Goal: Information Seeking & Learning: Learn about a topic

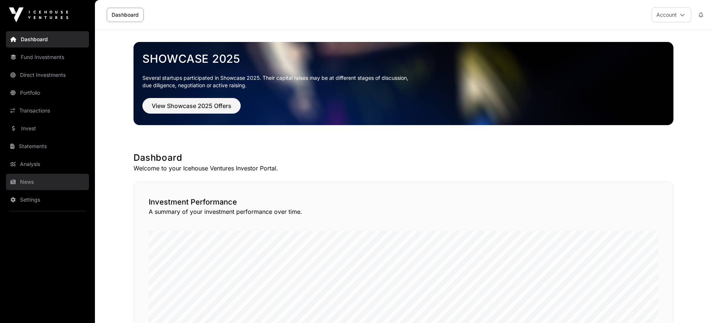
click at [31, 132] on link "News" at bounding box center [47, 182] width 83 height 16
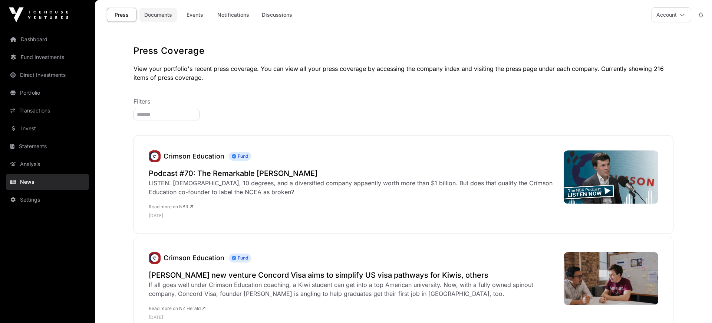
click at [159, 17] on link "Documents" at bounding box center [157, 15] width 37 height 14
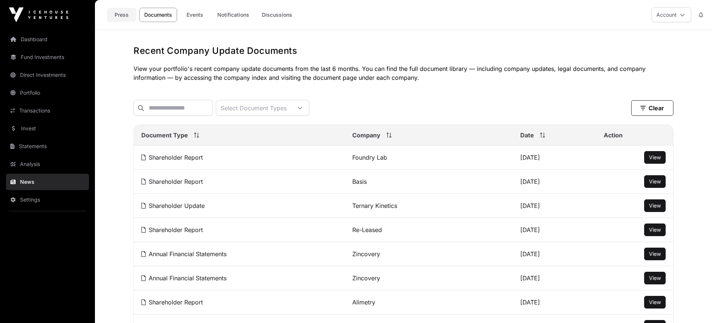
click at [125, 14] on link "Press" at bounding box center [122, 15] width 30 height 14
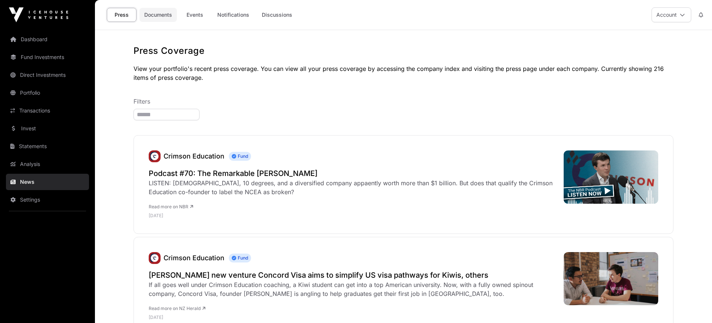
click at [154, 13] on link "Documents" at bounding box center [157, 15] width 37 height 14
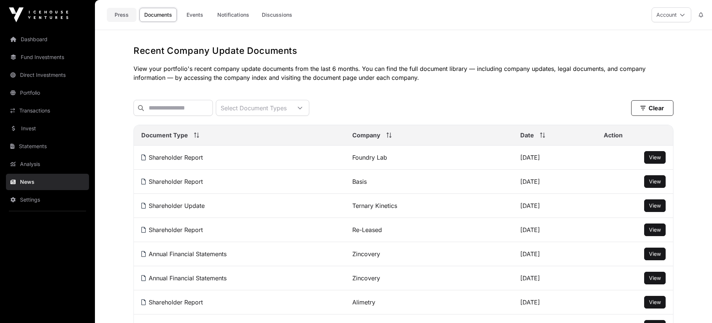
click at [118, 14] on link "Press" at bounding box center [122, 15] width 30 height 14
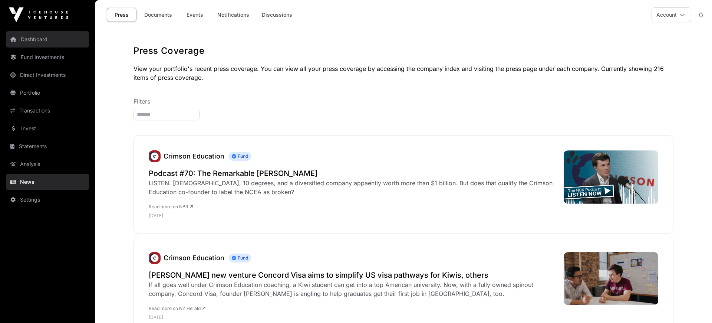
click at [40, 38] on link "Dashboard" at bounding box center [47, 39] width 83 height 16
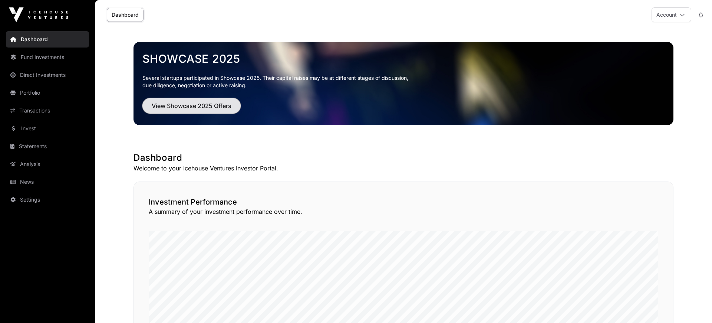
click at [207, 103] on span "View Showcase 2025 Offers" at bounding box center [192, 105] width 80 height 9
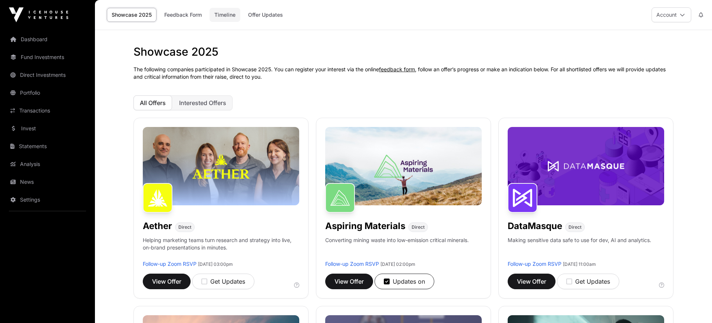
click at [229, 17] on link "Timeline" at bounding box center [225, 15] width 31 height 14
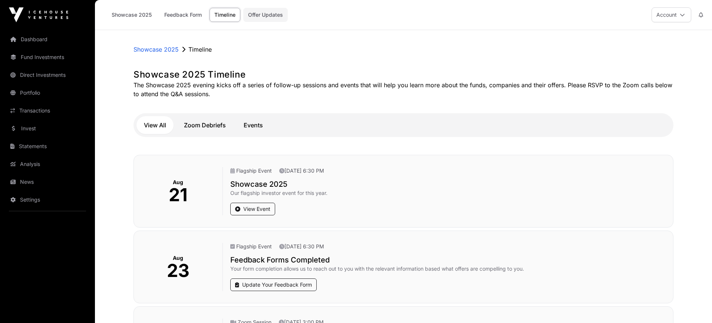
click at [283, 13] on link "Offer Updates" at bounding box center [265, 15] width 45 height 14
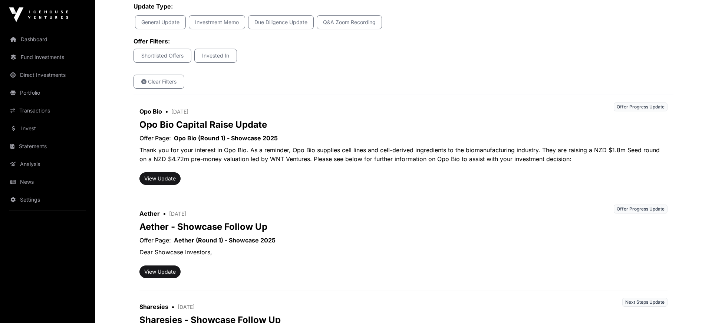
scroll to position [102, 0]
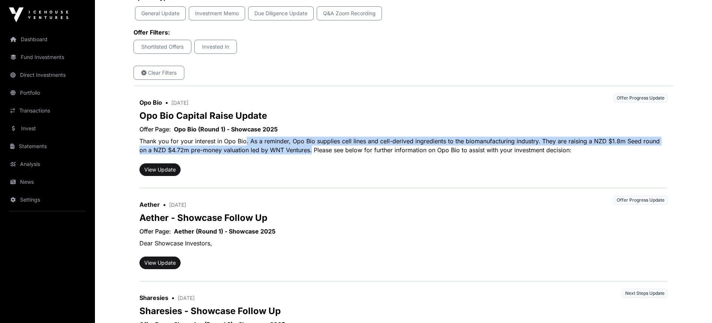
drag, startPoint x: 246, startPoint y: 139, endPoint x: 302, endPoint y: 150, distance: 57.0
click at [302, 132] on p "Thank you for your interest in Opo Bio. As a reminder, Opo Bio supplies cell li…" at bounding box center [403, 146] width 528 height 24
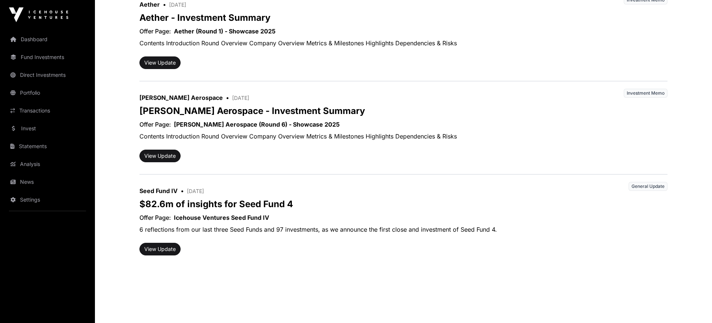
scroll to position [1147, 0]
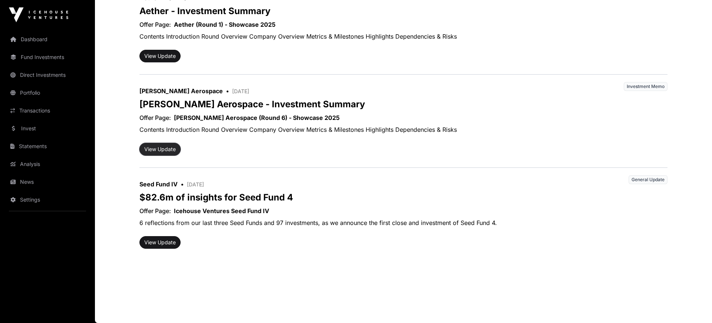
click at [164, 132] on button "View Update" at bounding box center [159, 149] width 41 height 13
